Goal: Find specific page/section: Find specific page/section

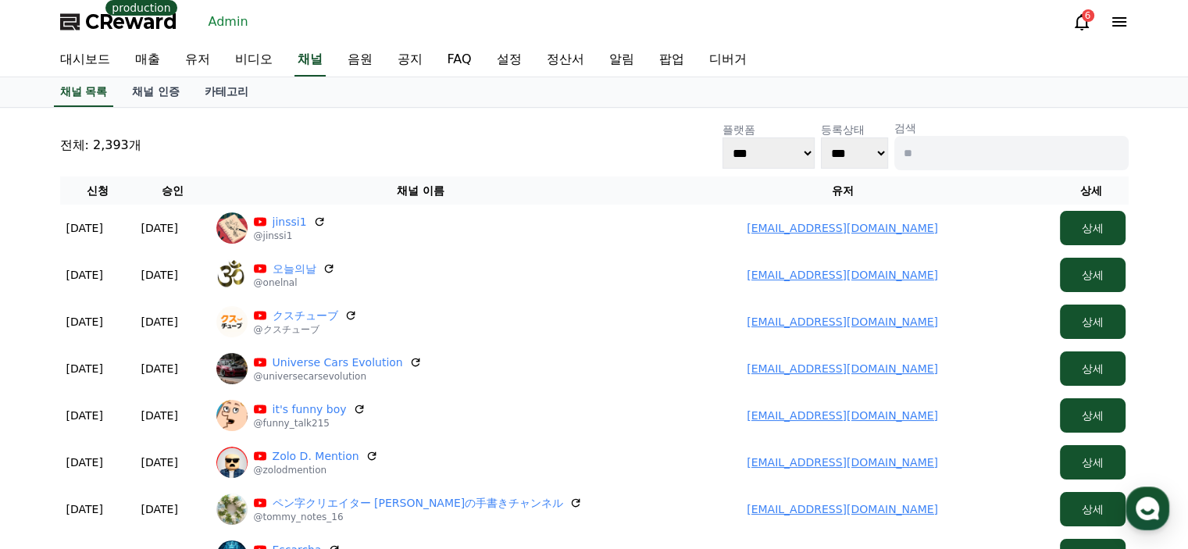
click at [84, 41] on div "CReward production Admin 6" at bounding box center [594, 22] width 1093 height 44
click at [84, 56] on link "대시보드" at bounding box center [85, 60] width 75 height 33
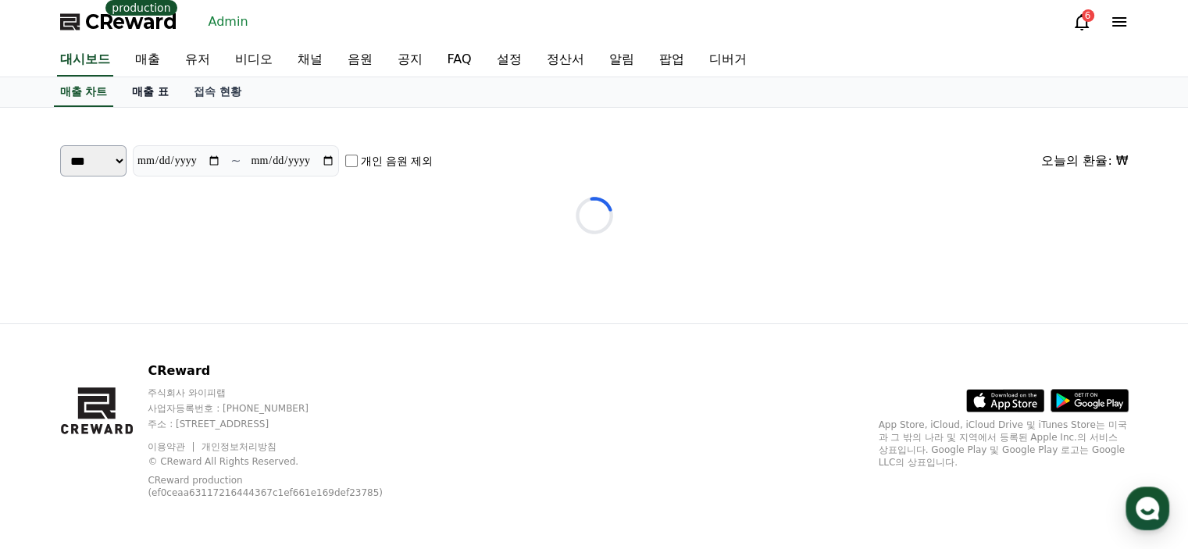
click at [151, 93] on link "매출 표" at bounding box center [150, 92] width 62 height 30
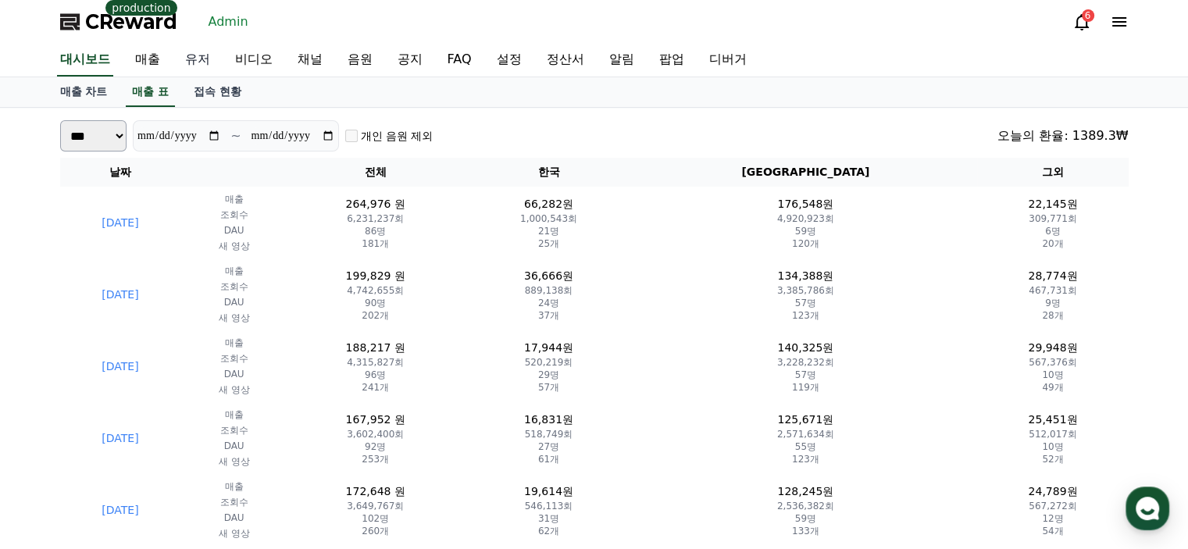
click at [198, 53] on link "유저" at bounding box center [198, 60] width 50 height 33
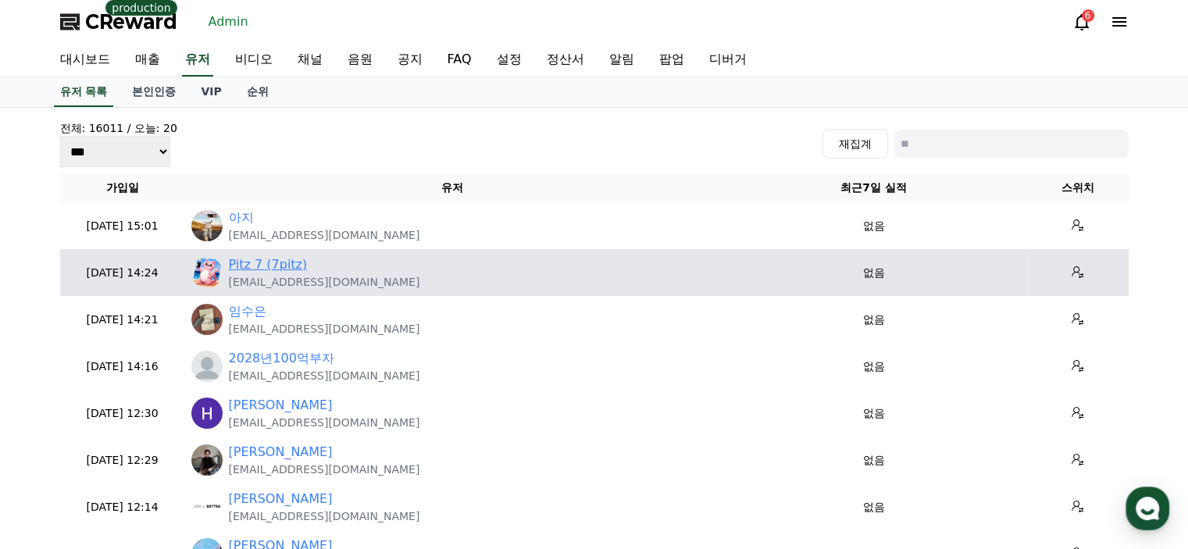
click at [280, 265] on link "Pitz 7 (7pitz)" at bounding box center [268, 264] width 79 height 19
